Goal: Information Seeking & Learning: Learn about a topic

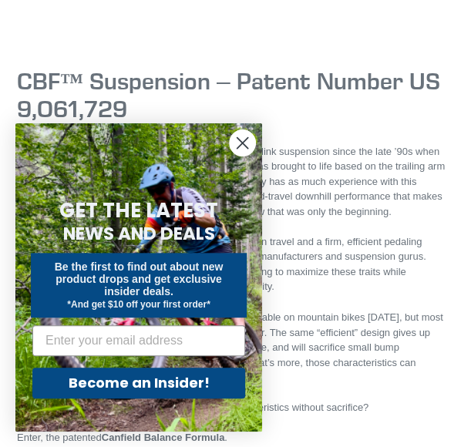
scroll to position [451, 0]
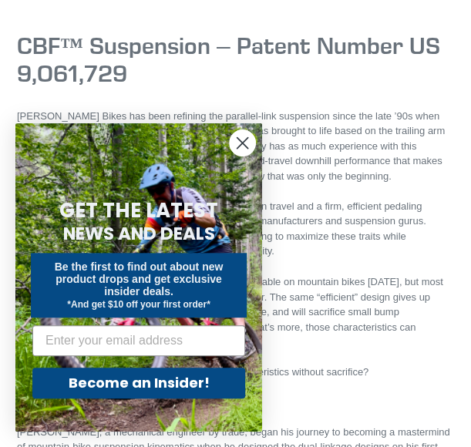
click at [243, 136] on circle "Close dialog" at bounding box center [242, 142] width 25 height 25
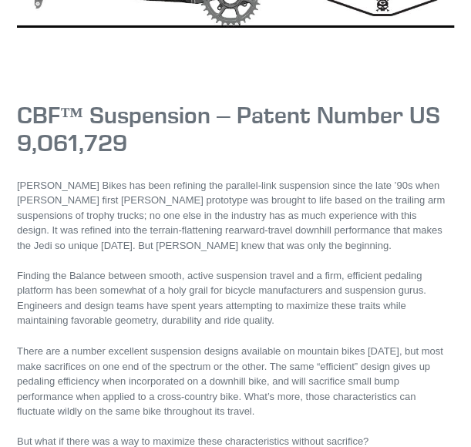
scroll to position [0, 0]
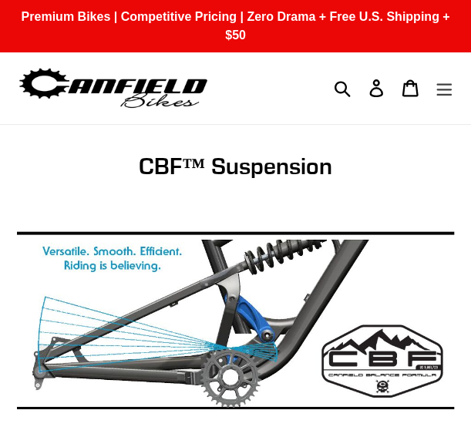
click at [443, 79] on icon "Menu" at bounding box center [443, 88] width 17 height 18
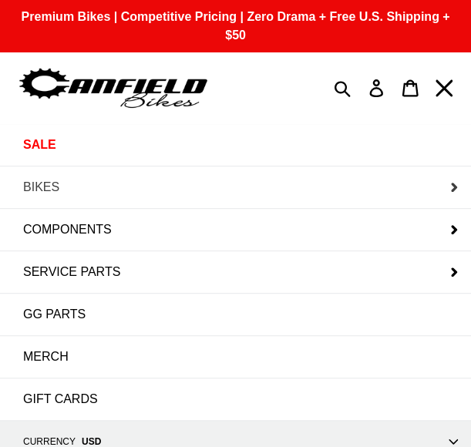
click at [260, 167] on button "BIKES" at bounding box center [235, 187] width 471 height 42
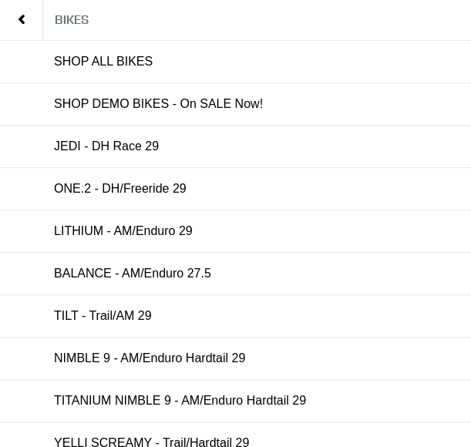
scroll to position [126, 0]
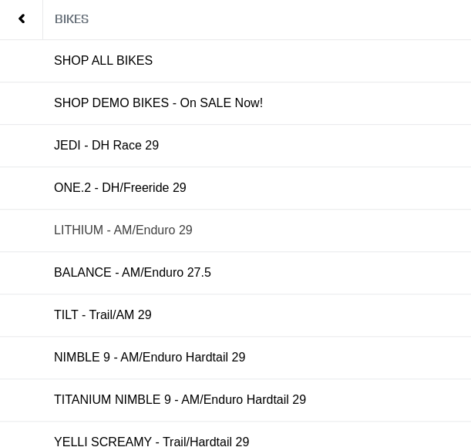
click at [186, 223] on span "LITHIUM - AM/Enduro 29" at bounding box center [123, 230] width 139 height 14
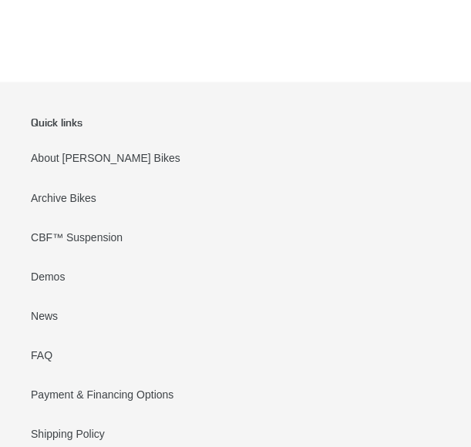
scroll to position [3335, 0]
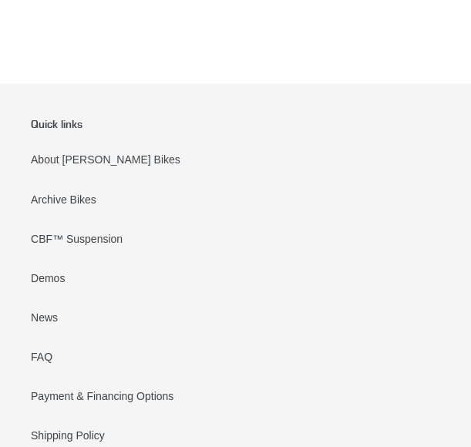
click at [109, 153] on link "About [PERSON_NAME] Bikes" at bounding box center [105, 159] width 149 height 12
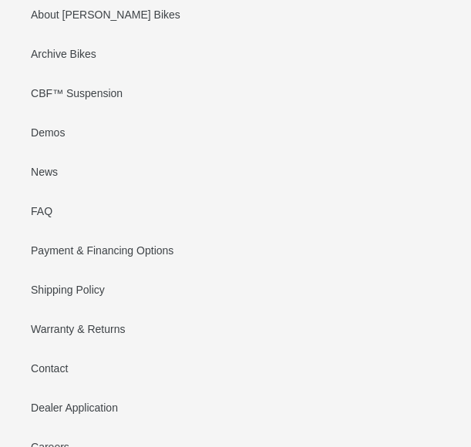
scroll to position [1394, 0]
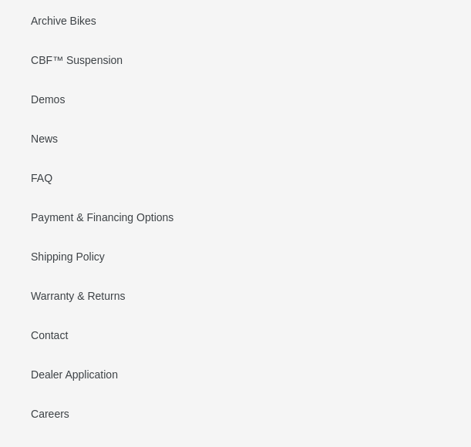
click at [51, 408] on link "Careers" at bounding box center [50, 414] width 39 height 12
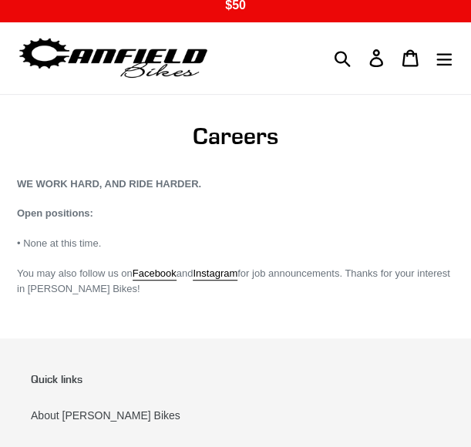
scroll to position [31, 0]
